Goal: Find specific page/section: Find specific page/section

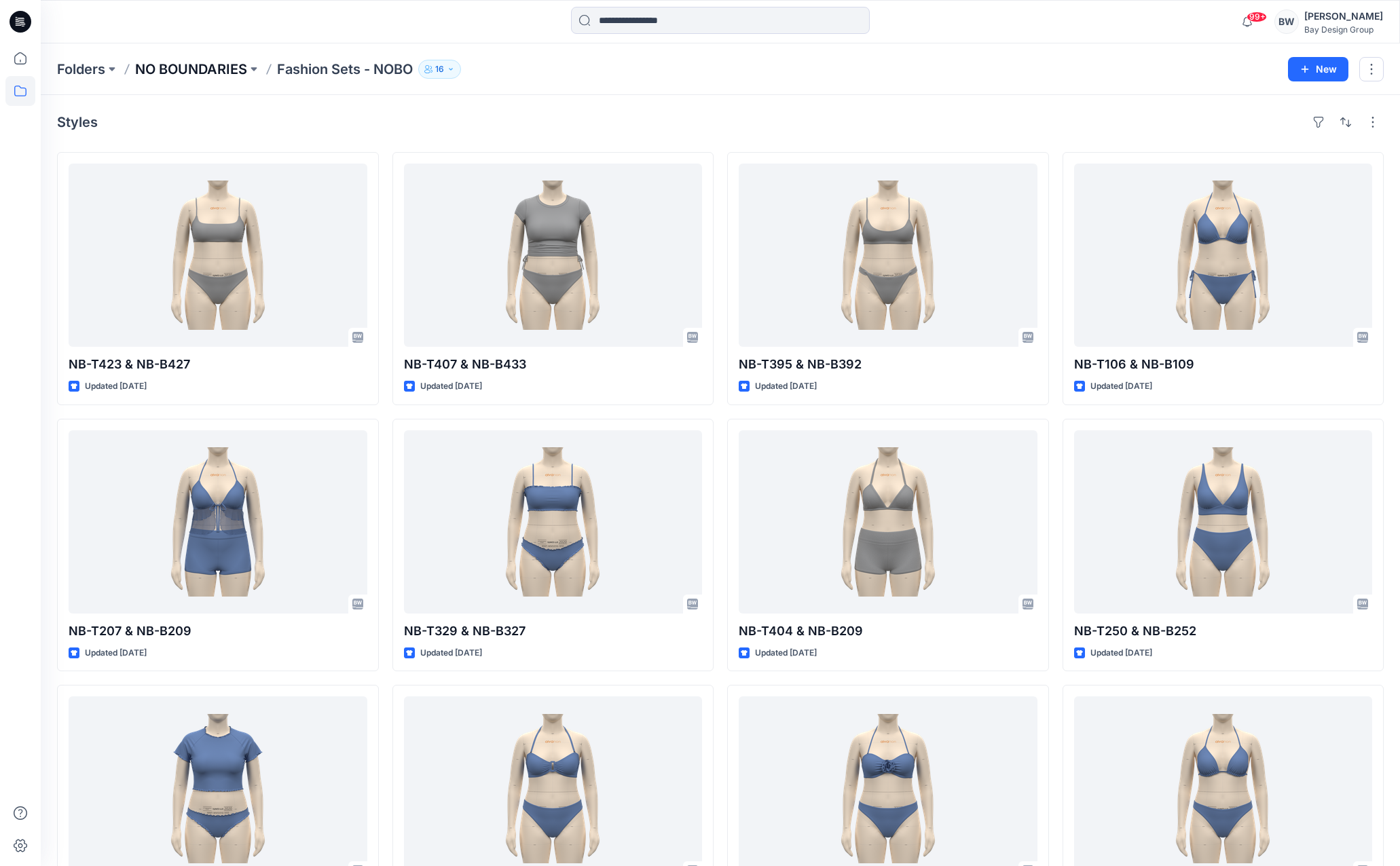
scroll to position [3333, 0]
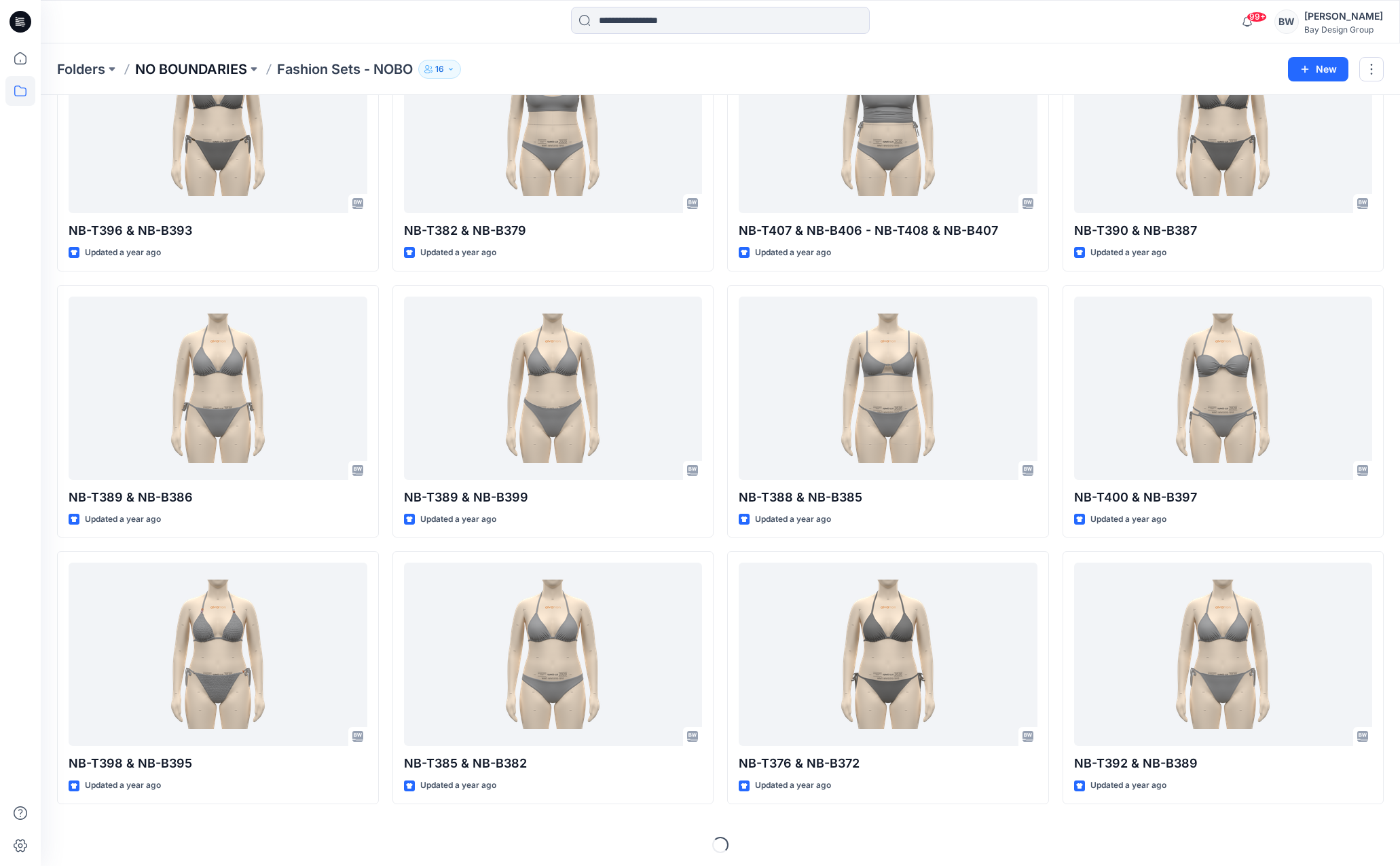
click at [193, 60] on p "NO BOUNDARIES" at bounding box center [191, 69] width 112 height 19
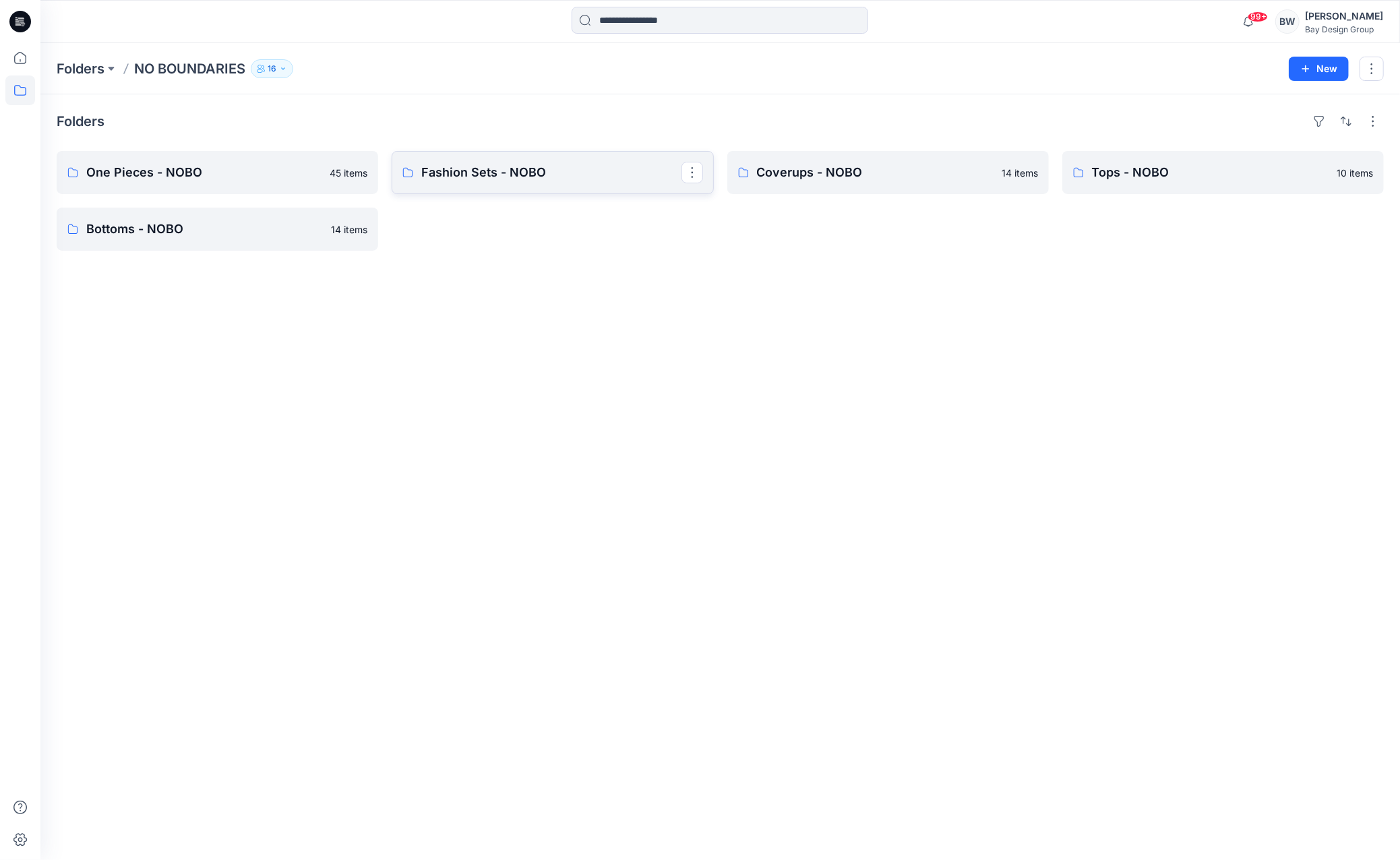
click at [457, 161] on link "Fashion Sets - NOBO" at bounding box center [552, 172] width 321 height 43
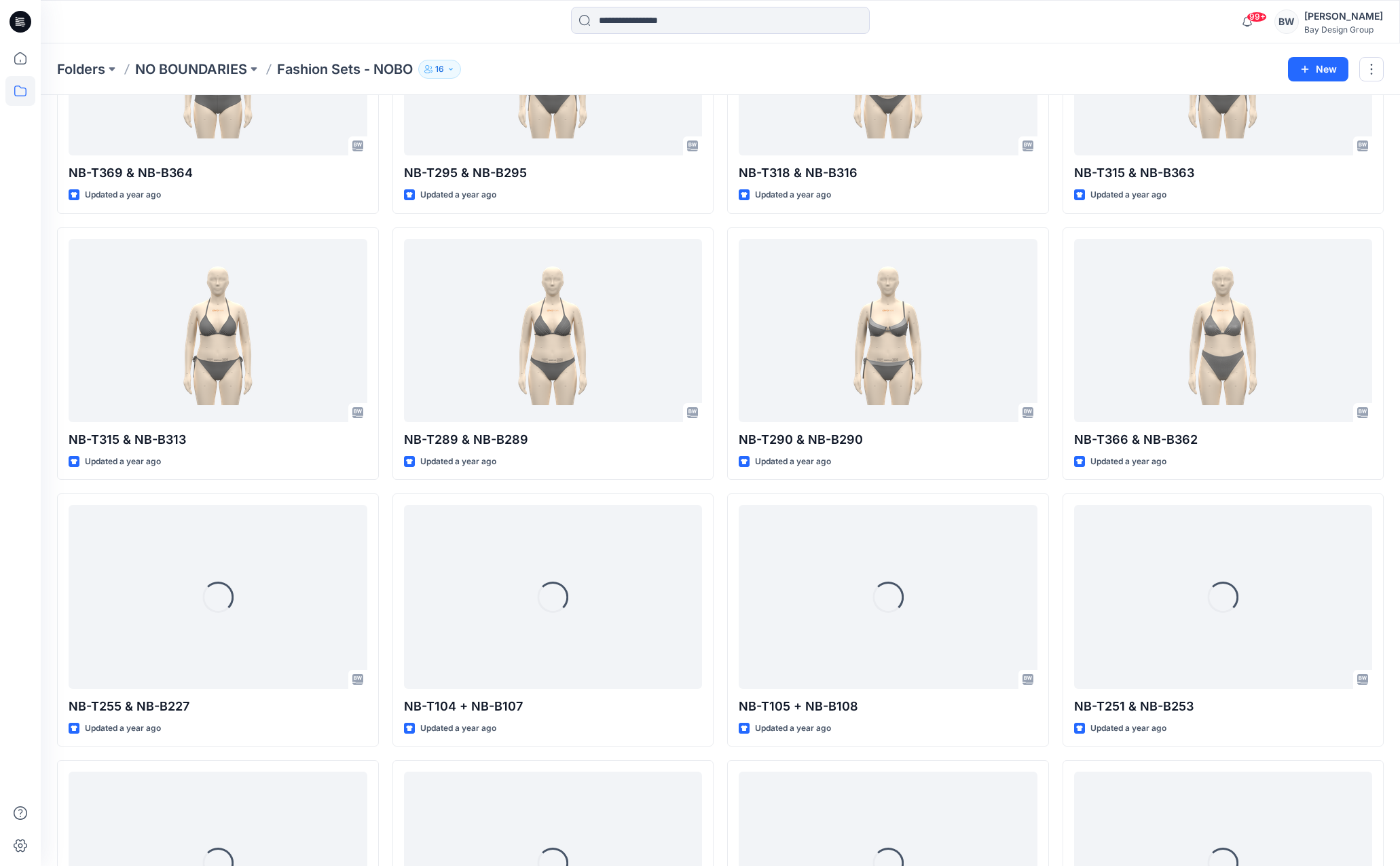
scroll to position [5203, 0]
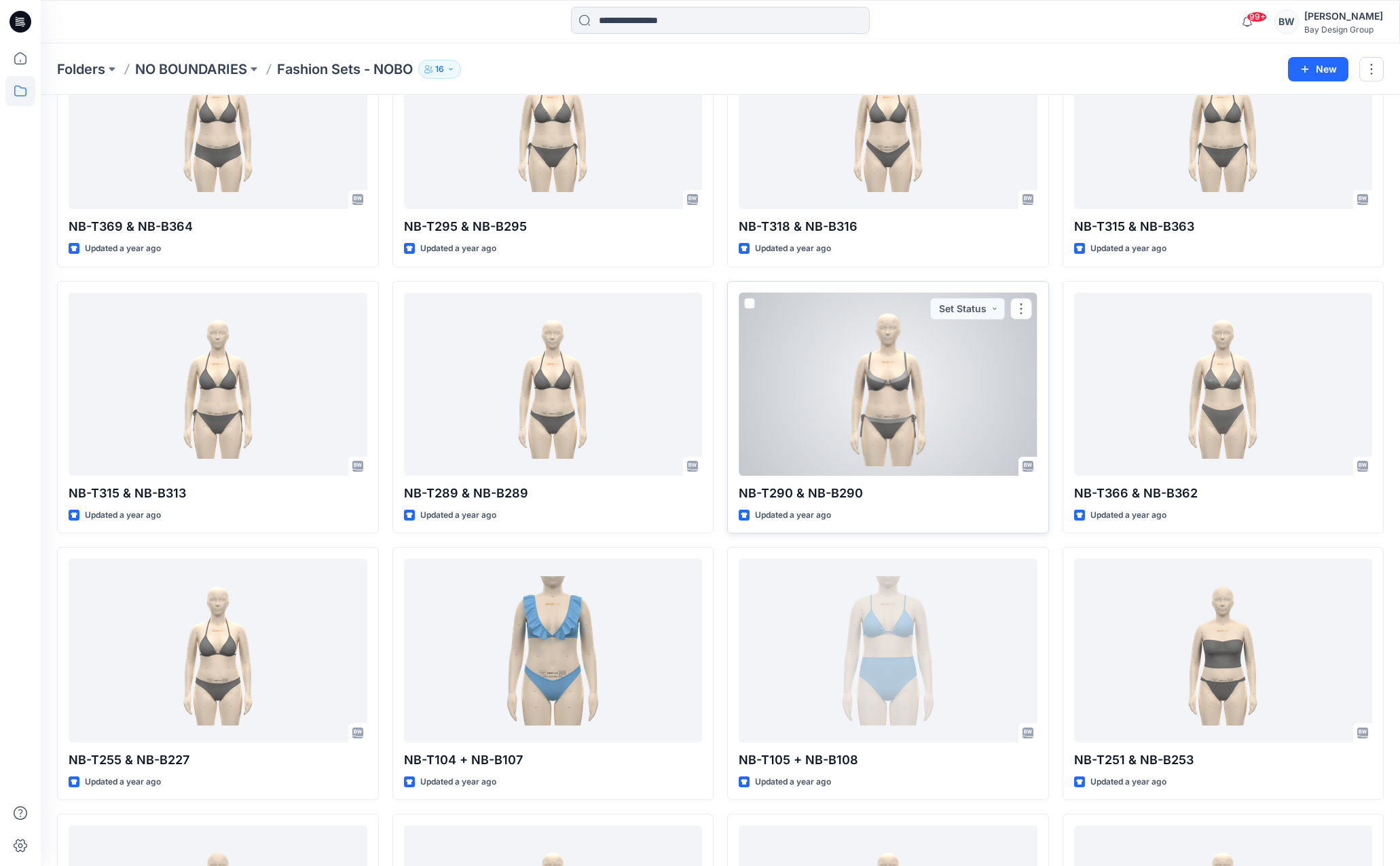
click at [860, 386] on div at bounding box center [887, 384] width 299 height 183
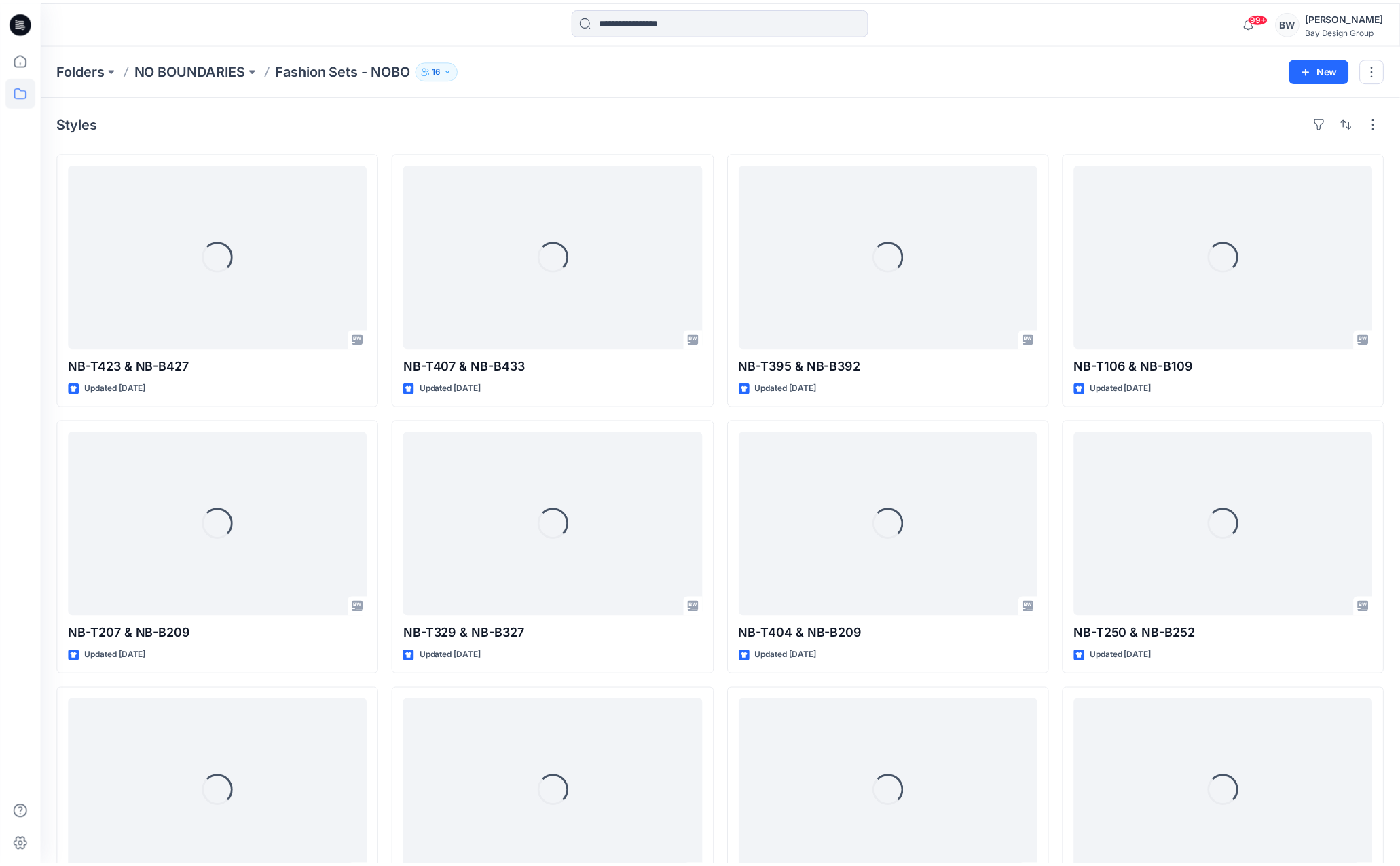
scroll to position [5203, 0]
